Goal: Task Accomplishment & Management: Use online tool/utility

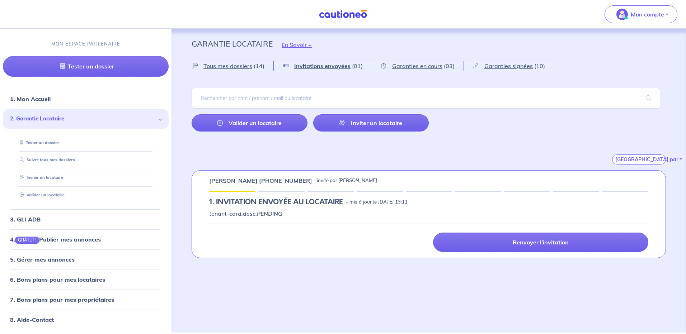
click at [128, 45] on div "MON ESPACE PARTENAIRE Tester un dossier" at bounding box center [85, 58] width 171 height 53
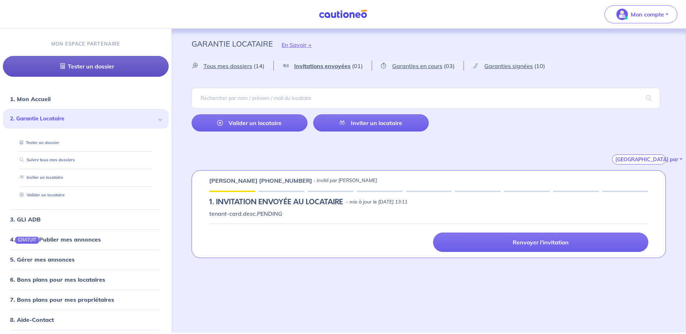
click at [130, 66] on link "Tester un dossier" at bounding box center [86, 66] width 166 height 21
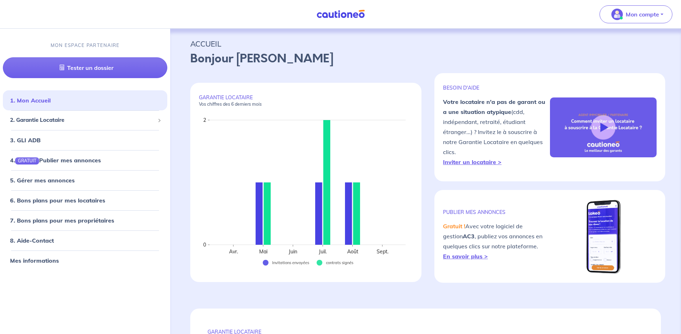
click at [345, 12] on img at bounding box center [341, 14] width 54 height 9
click at [642, 13] on p "Mon compte" at bounding box center [641, 14] width 33 height 9
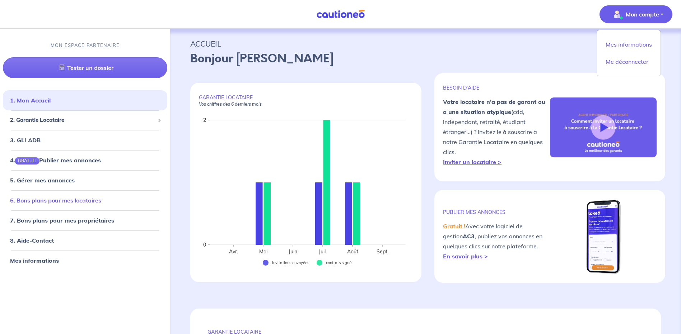
click at [72, 209] on li "6. Bons plans pour mes locataires" at bounding box center [85, 200] width 164 height 20
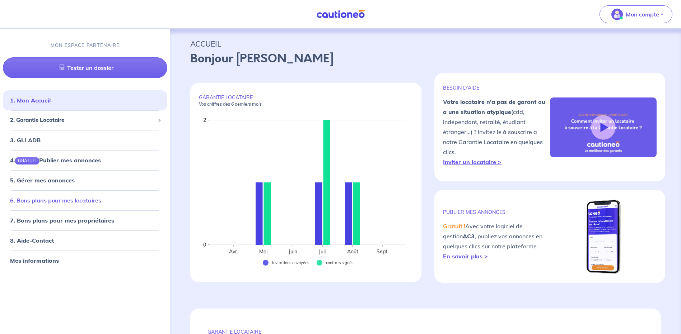
click at [74, 202] on link "6. Bons plans pour mes locataires" at bounding box center [55, 200] width 91 height 7
